Goal: Information Seeking & Learning: Learn about a topic

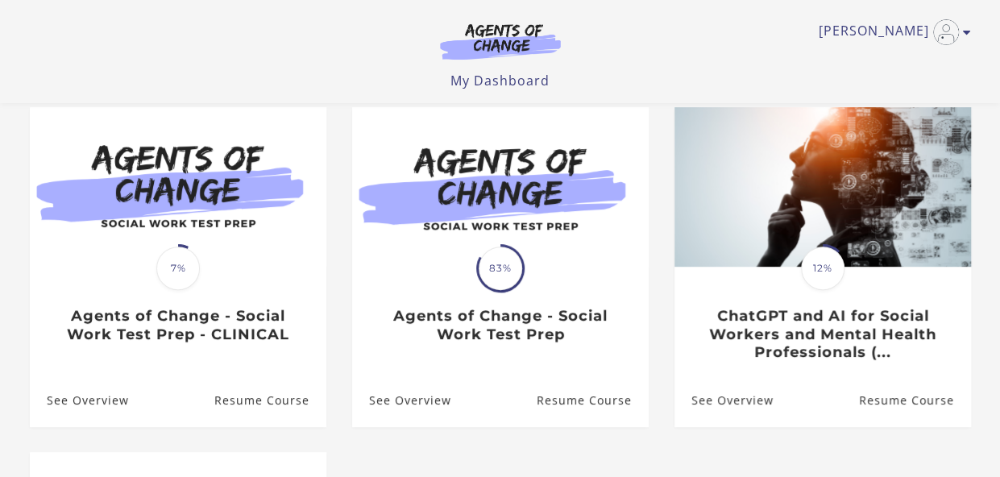
scroll to position [135, 0]
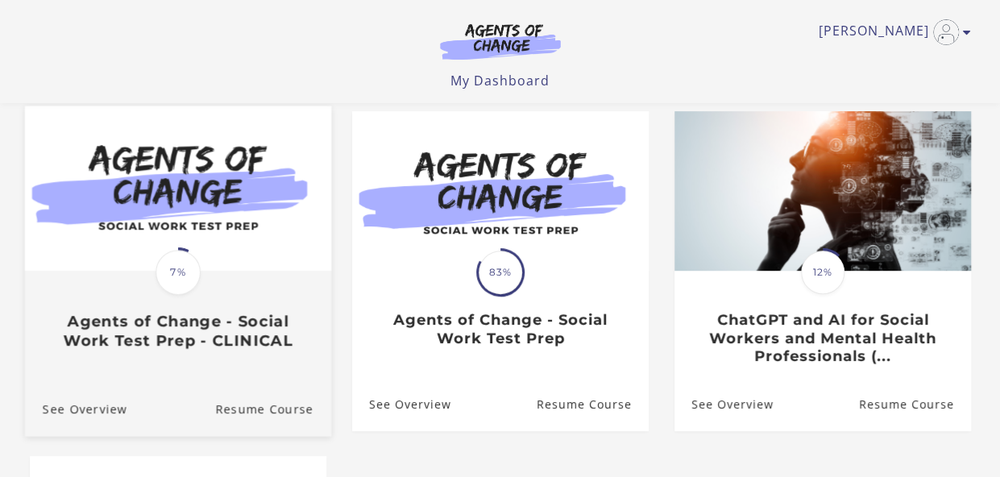
click at [239, 224] on img at bounding box center [177, 188] width 306 height 165
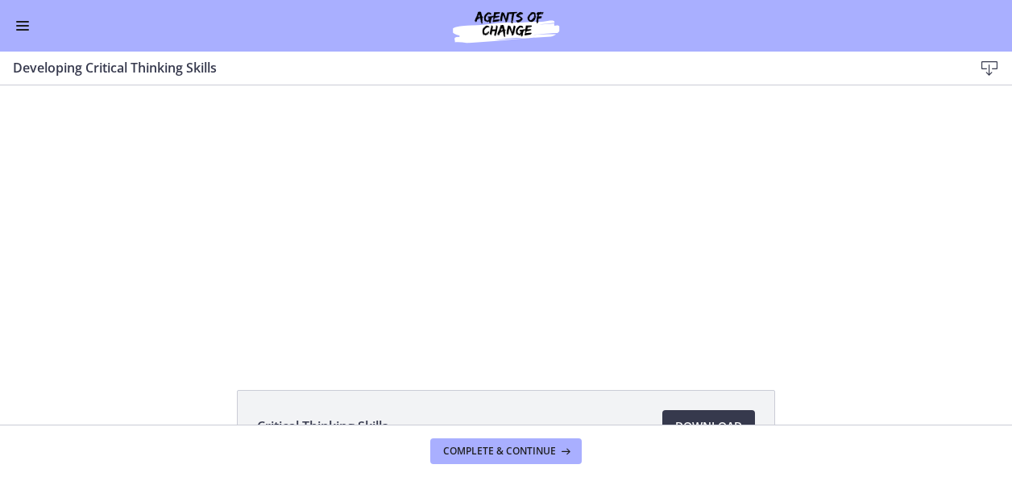
drag, startPoint x: 1006, startPoint y: 197, endPoint x: 991, endPoint y: 41, distance: 156.2
click at [483, 449] on span "Complete & continue" at bounding box center [499, 451] width 113 height 13
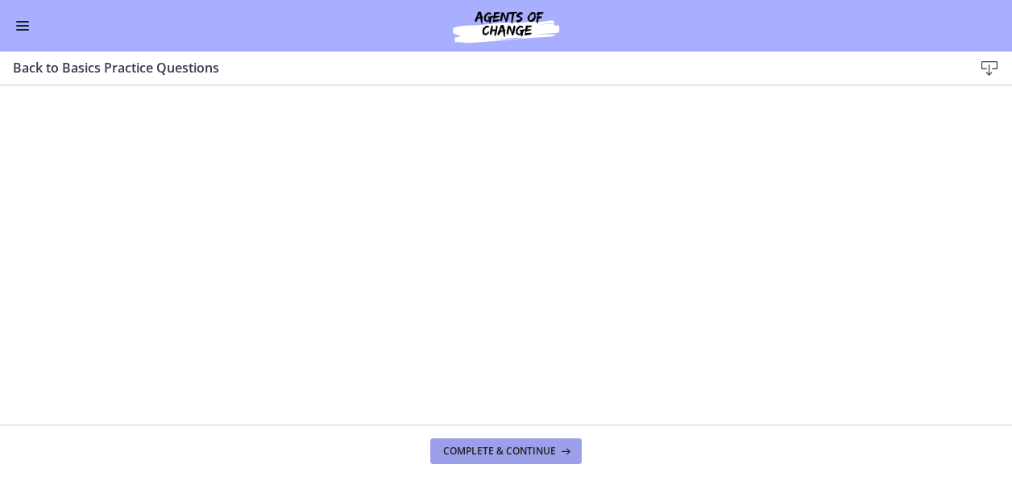
click at [537, 446] on span "Complete & continue" at bounding box center [499, 451] width 113 height 13
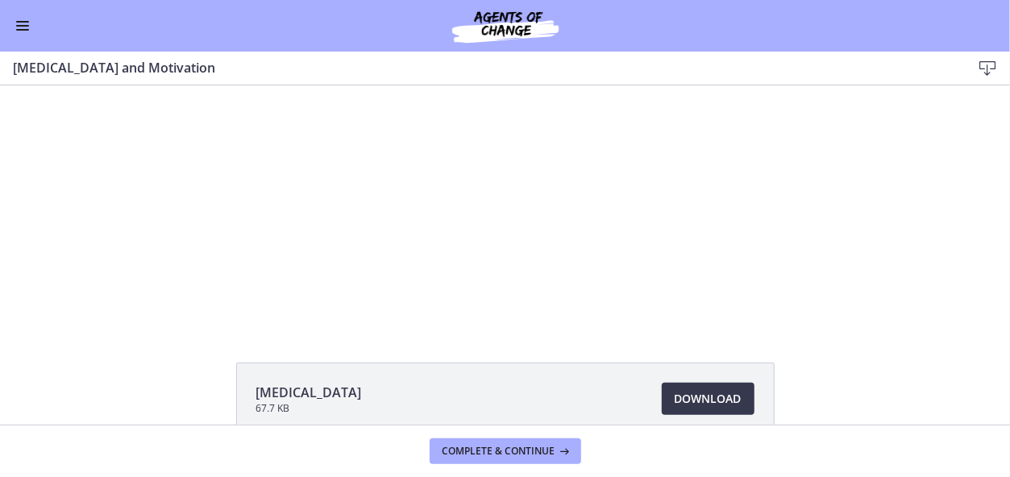
scroll to position [12, 0]
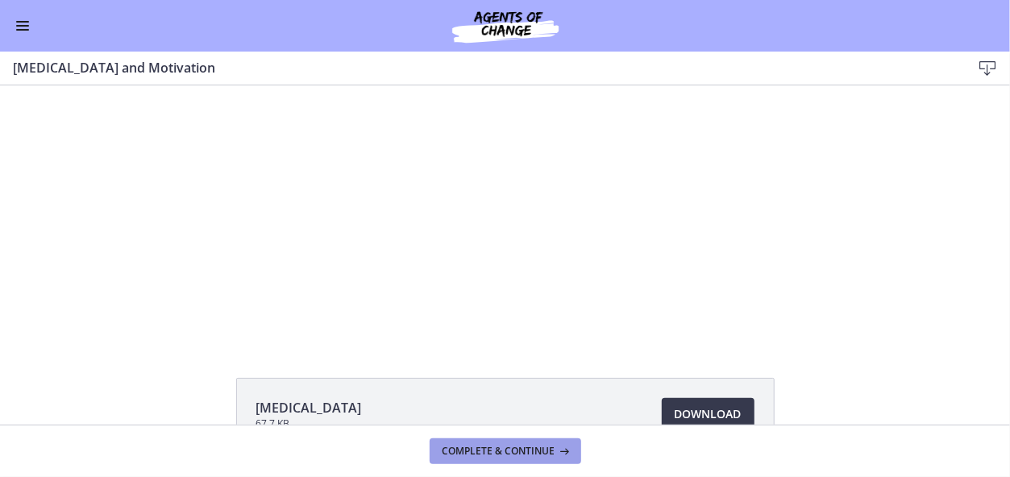
click at [498, 446] on span "Complete & continue" at bounding box center [498, 451] width 113 height 13
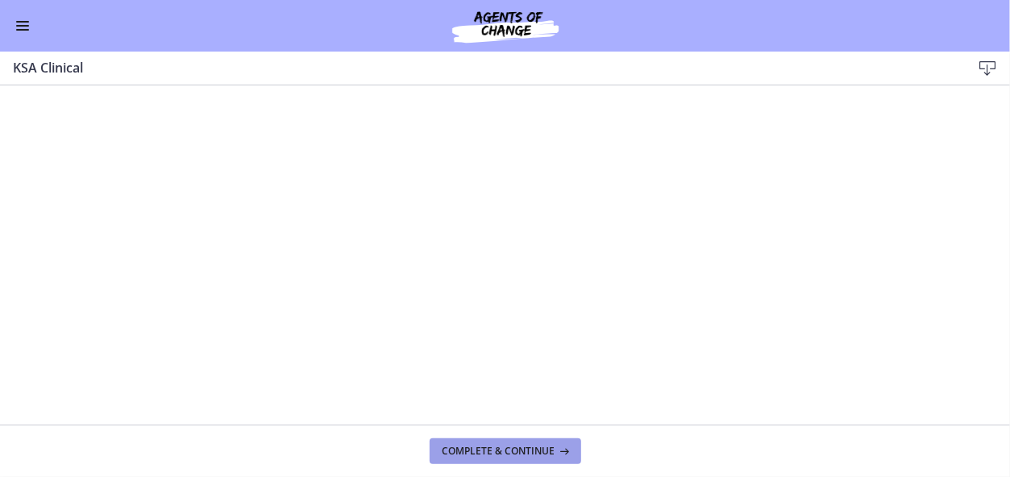
click at [500, 458] on button "Complete & continue" at bounding box center [504, 451] width 151 height 26
click at [530, 450] on span "Complete & continue" at bounding box center [498, 451] width 113 height 13
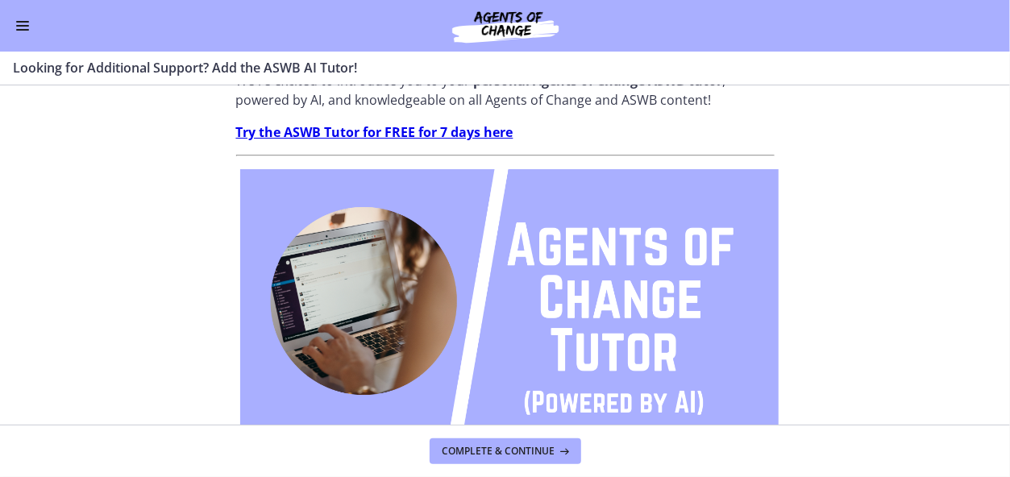
scroll to position [124, 0]
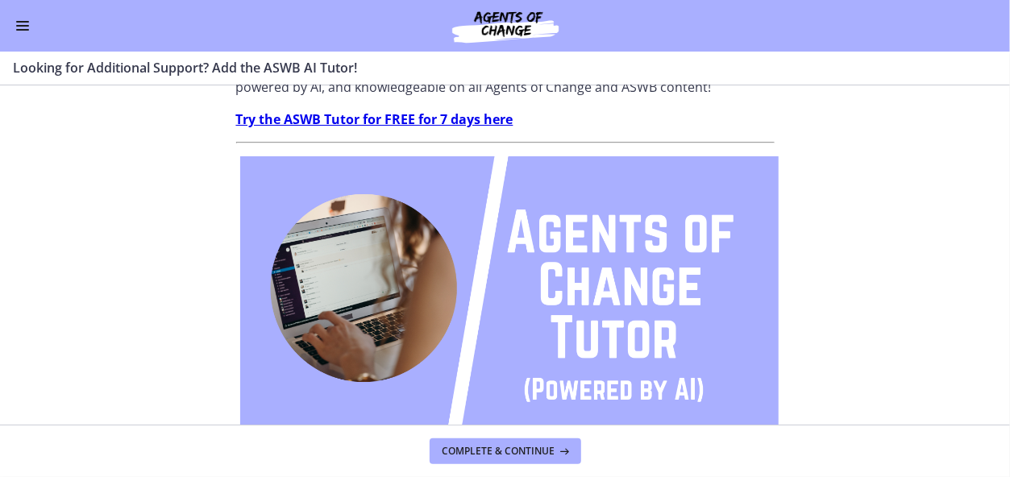
click at [73, 132] on section "Don’t you wish you could have a 24/7 ASWB Tutor so you could ask all of your ex…" at bounding box center [505, 254] width 1010 height 339
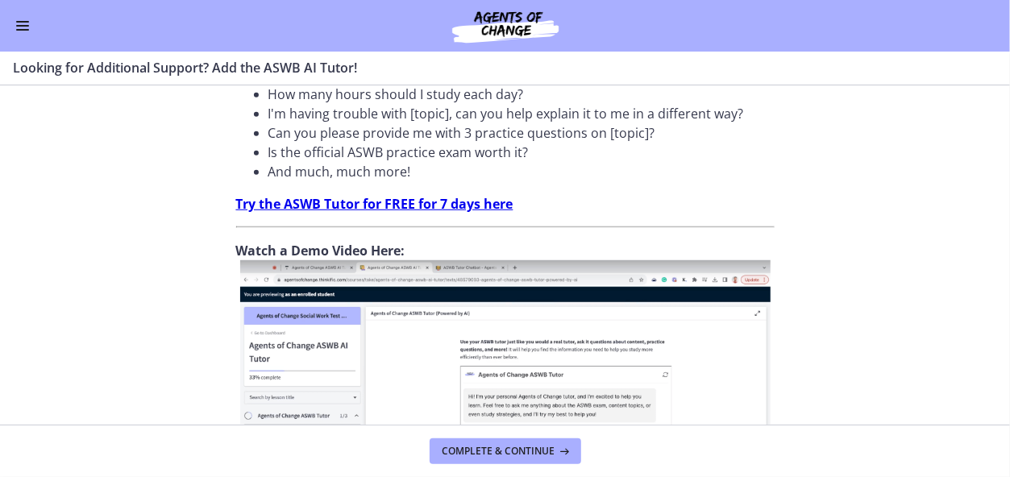
scroll to position [577, 0]
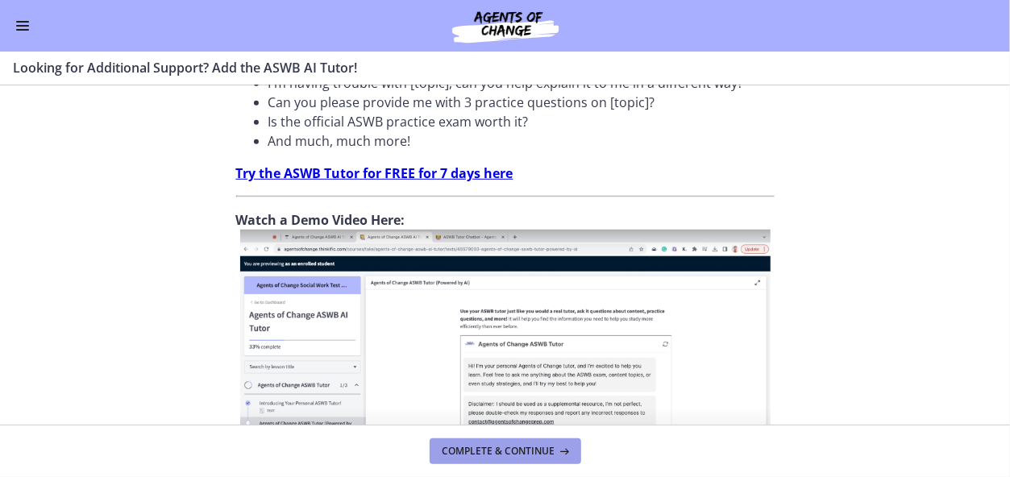
click at [517, 456] on span "Complete & continue" at bounding box center [498, 451] width 113 height 13
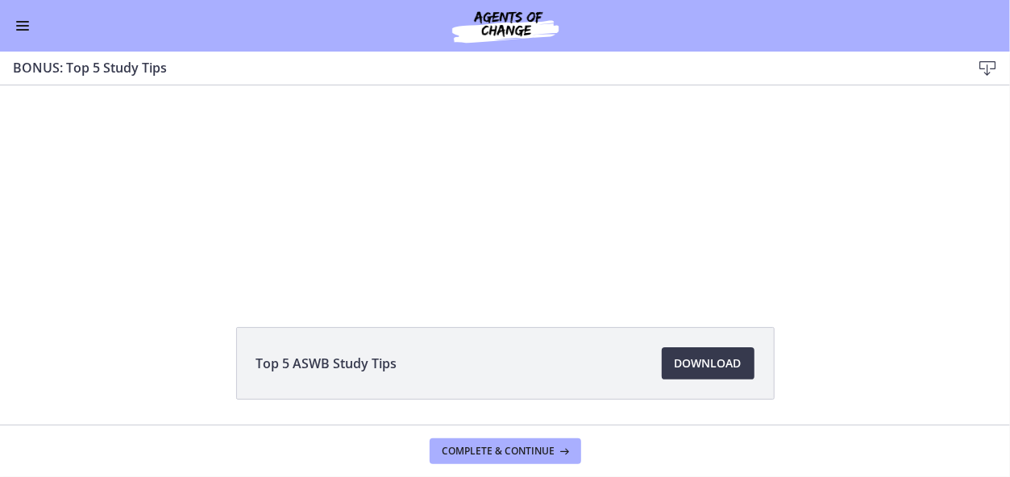
scroll to position [4, 0]
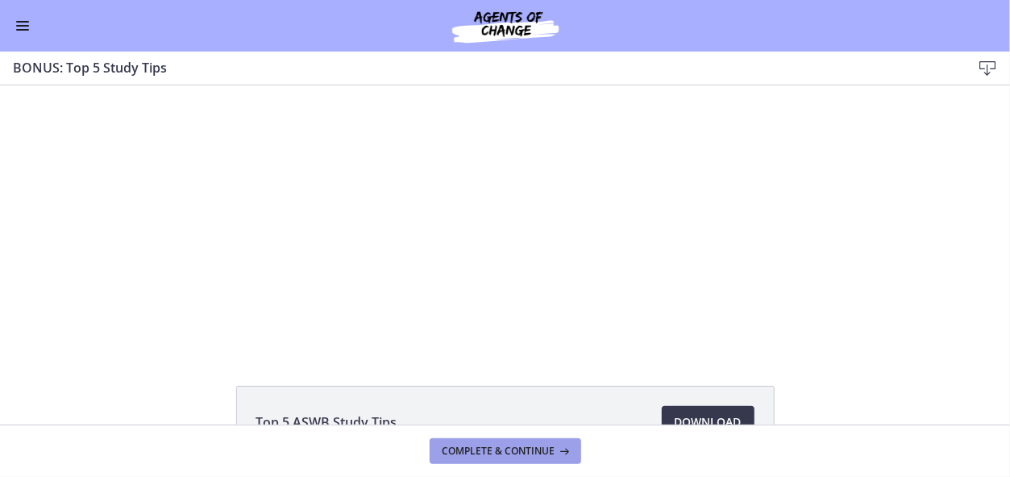
click at [510, 455] on span "Complete & continue" at bounding box center [498, 451] width 113 height 13
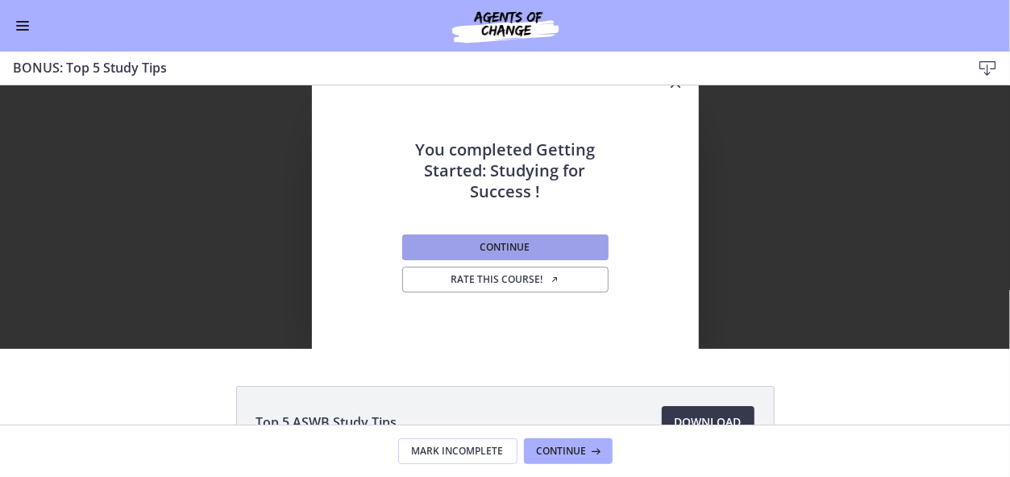
click at [525, 248] on button "Continue" at bounding box center [505, 247] width 206 height 26
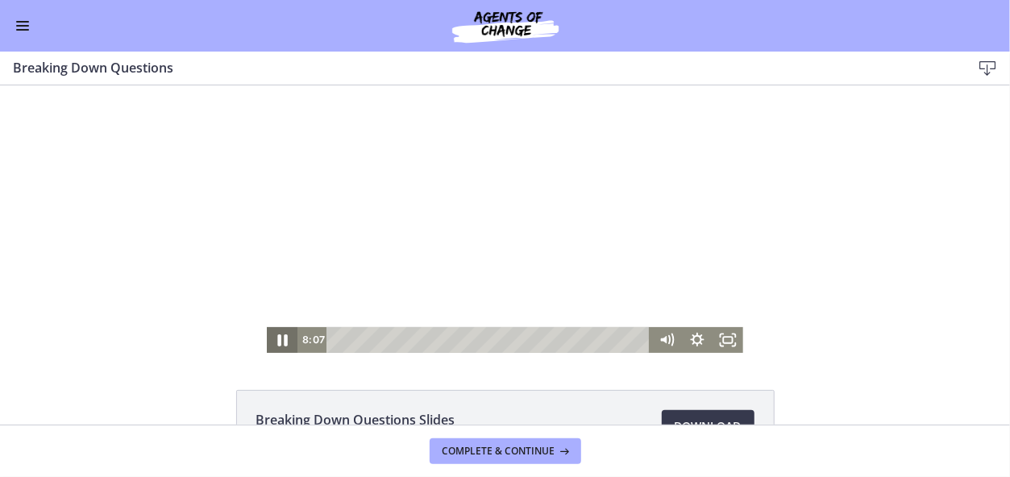
click at [278, 339] on icon "Pause" at bounding box center [283, 340] width 10 height 12
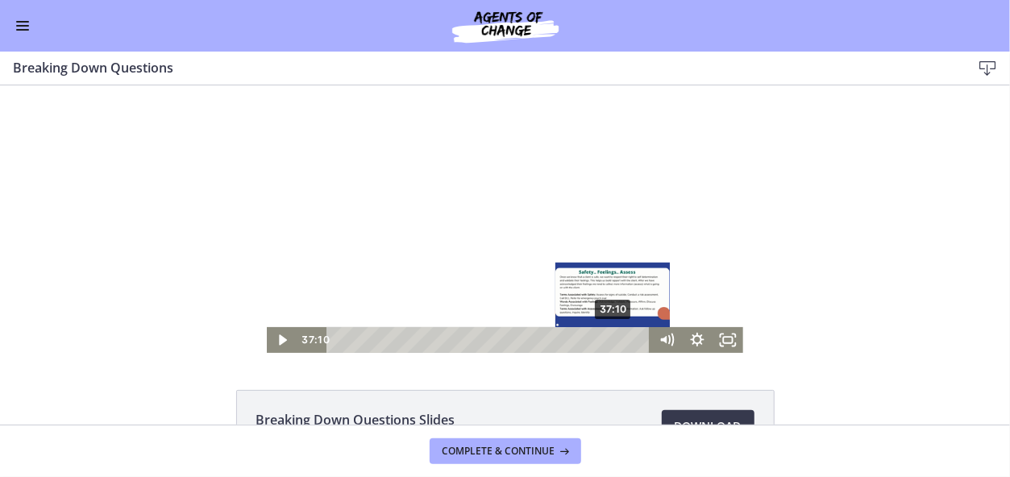
drag, startPoint x: 442, startPoint y: 340, endPoint x: 608, endPoint y: 342, distance: 166.0
click at [608, 342] on div "Playbar" at bounding box center [612, 339] width 9 height 9
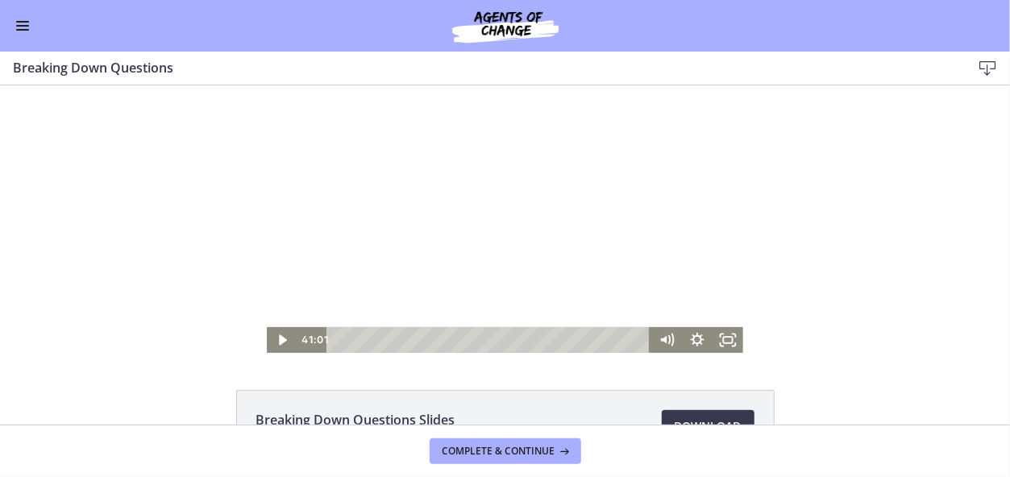
click at [690, 352] on html "Click for sound @keyframes VOLUME_SMALL_WAVE_FLASH { 0% { opacity: 0; } 33% { o…" at bounding box center [505, 218] width 1010 height 267
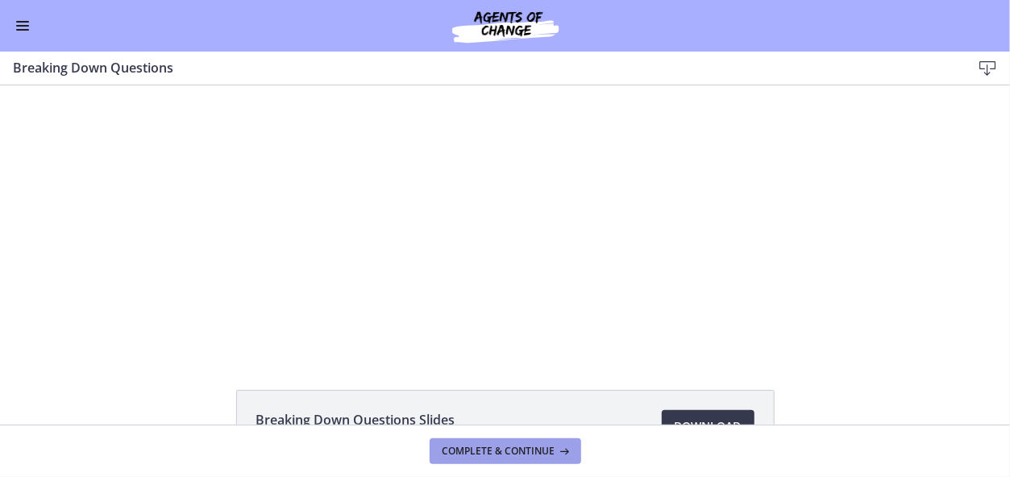
click at [534, 446] on span "Complete & continue" at bounding box center [498, 451] width 113 height 13
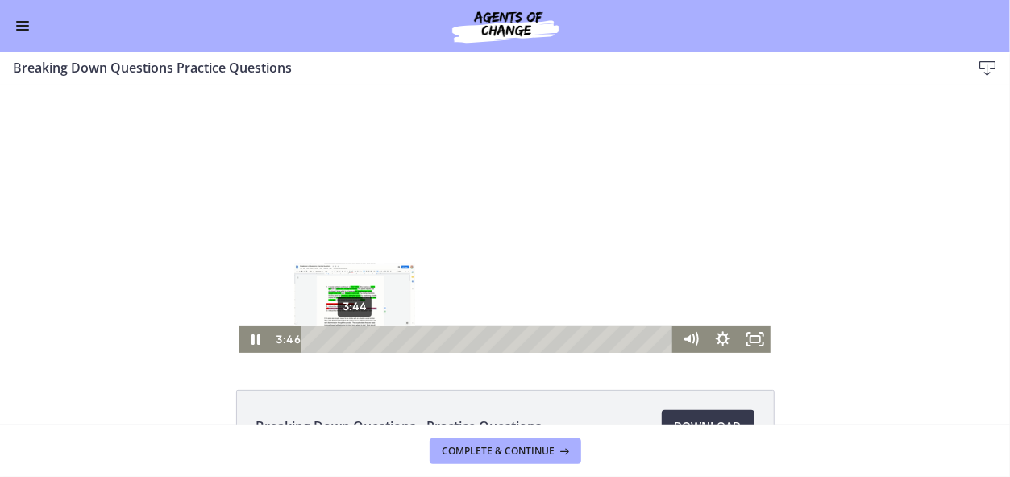
drag, startPoint x: 360, startPoint y: 338, endPoint x: 349, endPoint y: 337, distance: 11.4
click at [350, 337] on div "Playbar" at bounding box center [354, 338] width 9 height 9
click at [367, 339] on div "5:24" at bounding box center [489, 338] width 353 height 27
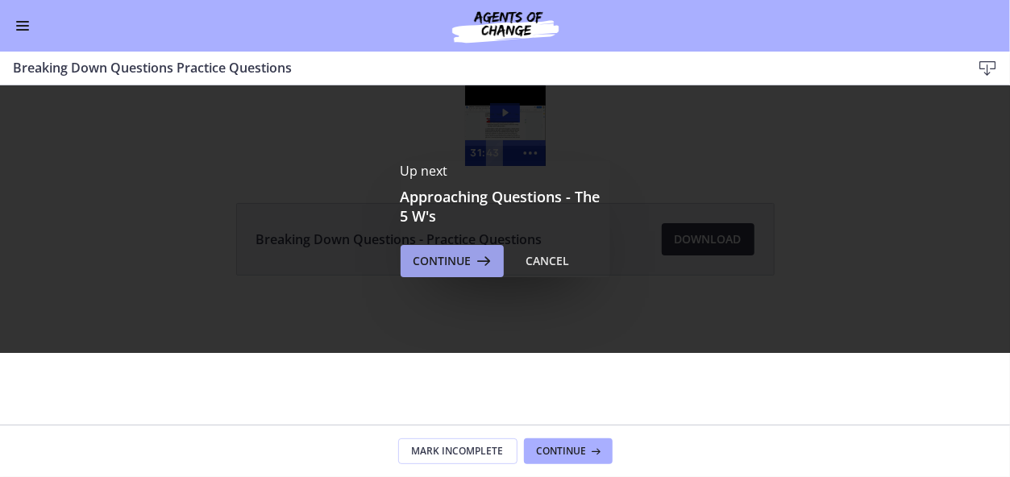
click at [451, 254] on span "Continue" at bounding box center [442, 260] width 58 height 19
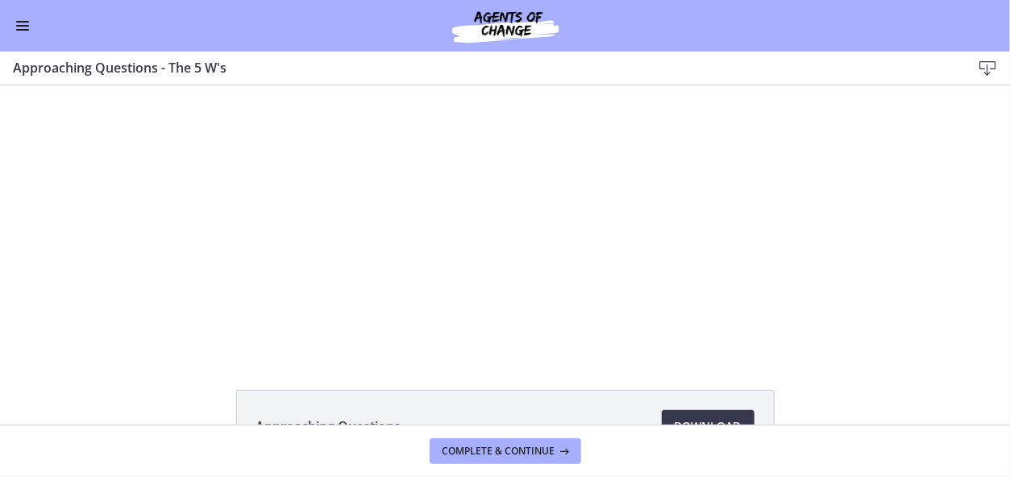
drag, startPoint x: 974, startPoint y: 350, endPoint x: 856, endPoint y: 333, distance: 118.8
click at [877, 333] on div "Click for sound @keyframes VOLUME_SMALL_WAVE_FLASH { 0% { opacity: 0; } 33% { o…" at bounding box center [505, 218] width 1010 height 267
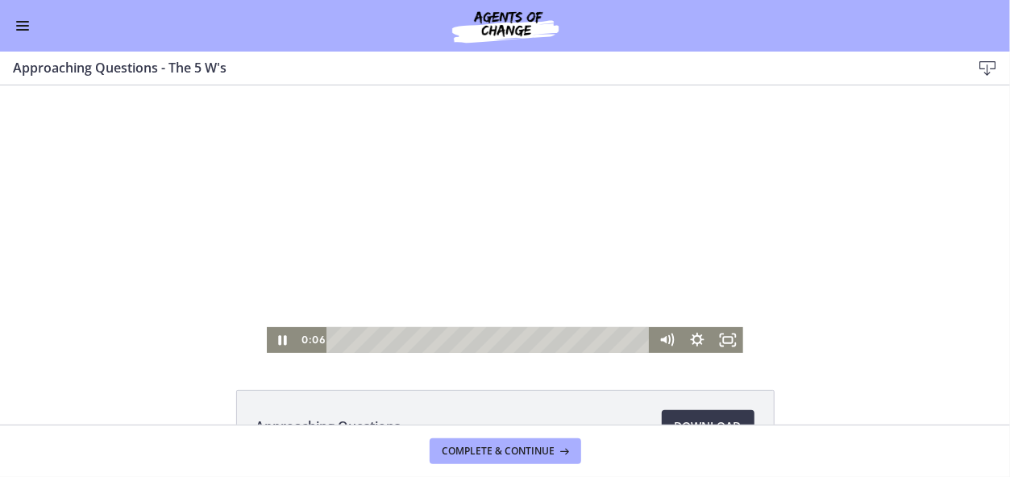
click at [678, 292] on div at bounding box center [504, 218] width 475 height 267
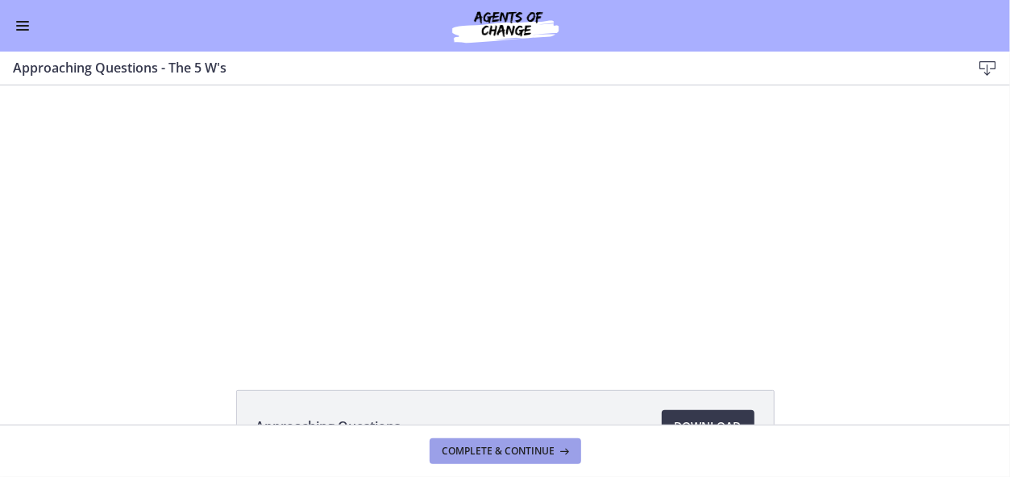
click at [508, 452] on span "Complete & continue" at bounding box center [498, 451] width 113 height 13
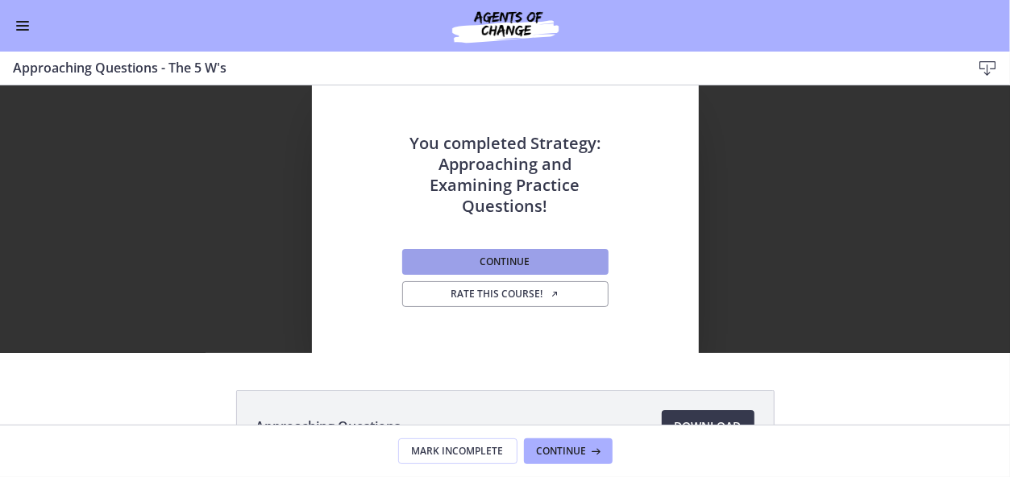
click at [511, 265] on span "Continue" at bounding box center [505, 261] width 50 height 13
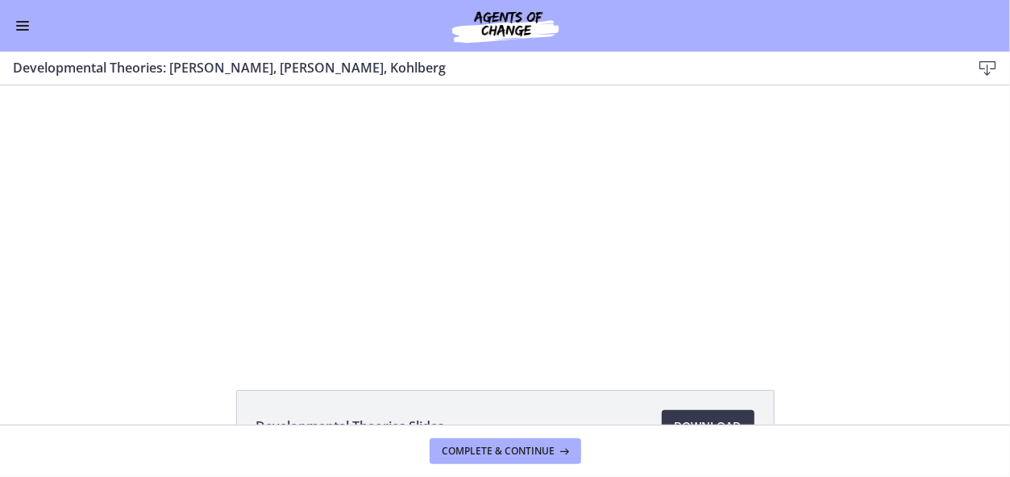
scroll to position [114, 0]
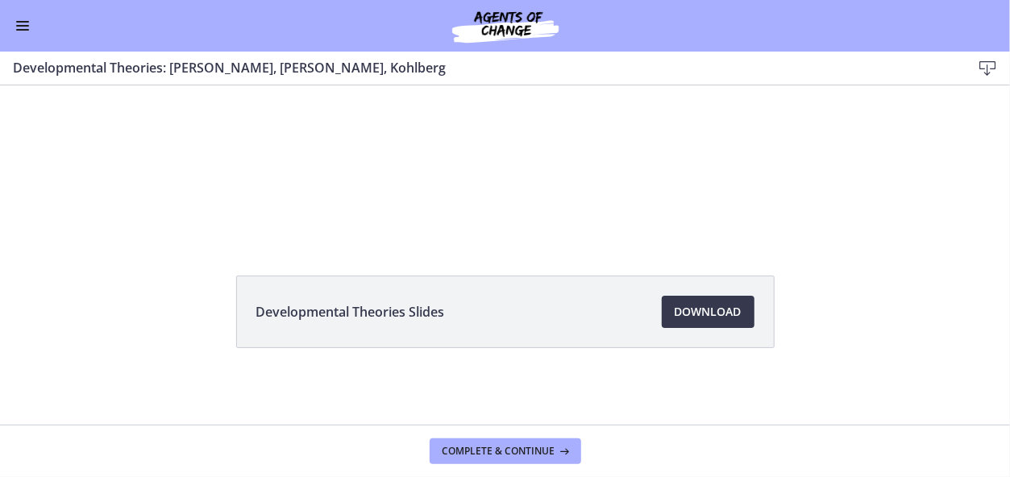
click at [953, 234] on div "Click for sound @keyframes VOLUME_SMALL_WAVE_FLASH { 0% { opacity: 0; } 33% { o…" at bounding box center [505, 105] width 1010 height 267
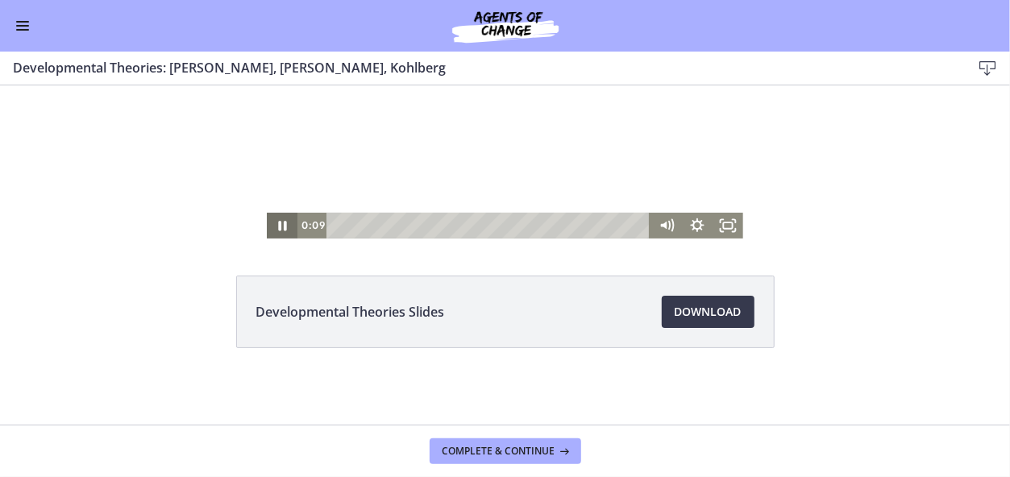
click at [288, 226] on icon "Pause" at bounding box center [282, 227] width 31 height 26
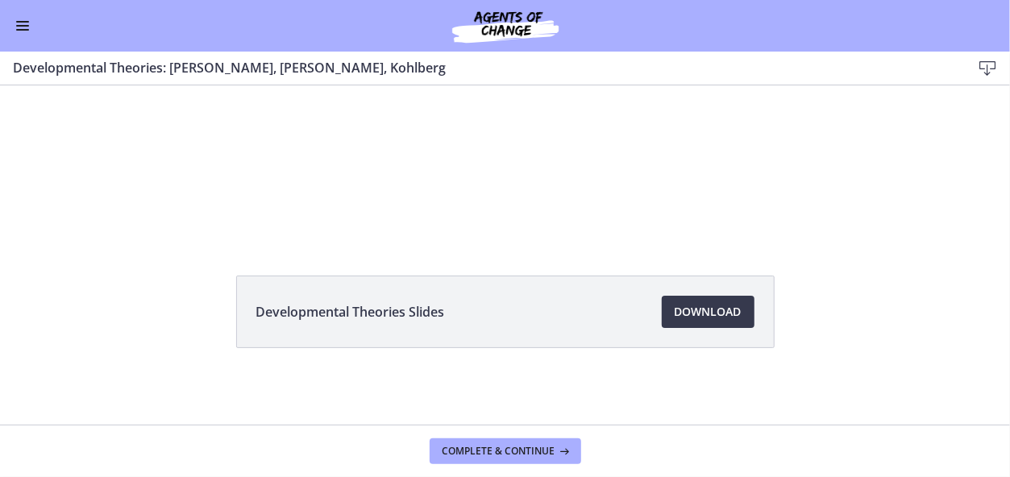
click at [17, 33] on button "Enable menu" at bounding box center [22, 25] width 19 height 19
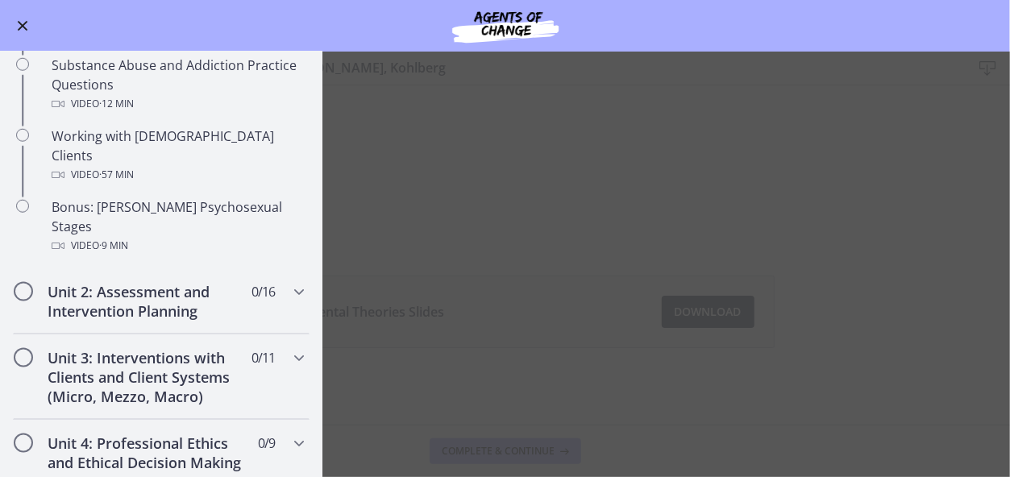
scroll to position [1075, 0]
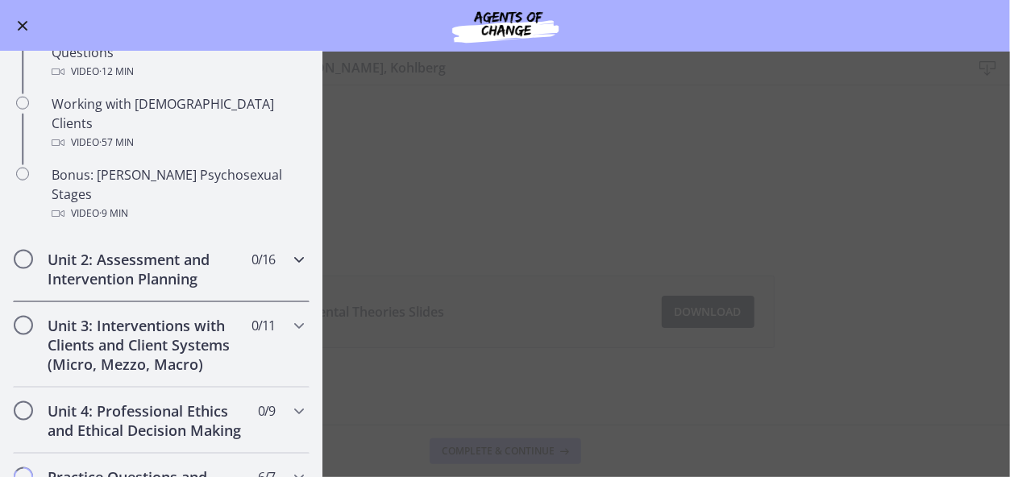
click at [284, 236] on div "Unit 2: Assessment and Intervention Planning 0 / 16 Completed" at bounding box center [161, 269] width 297 height 66
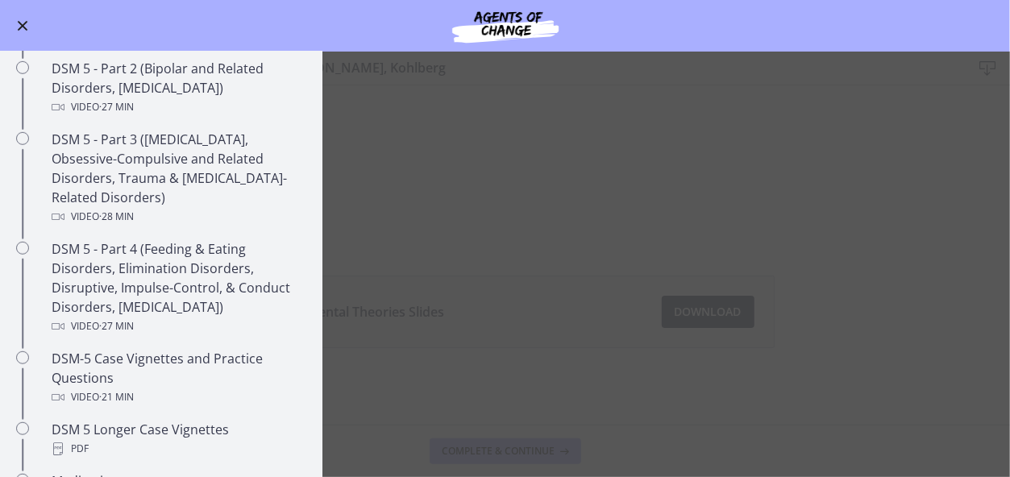
scroll to position [754, 0]
